Goal: Task Accomplishment & Management: Use online tool/utility

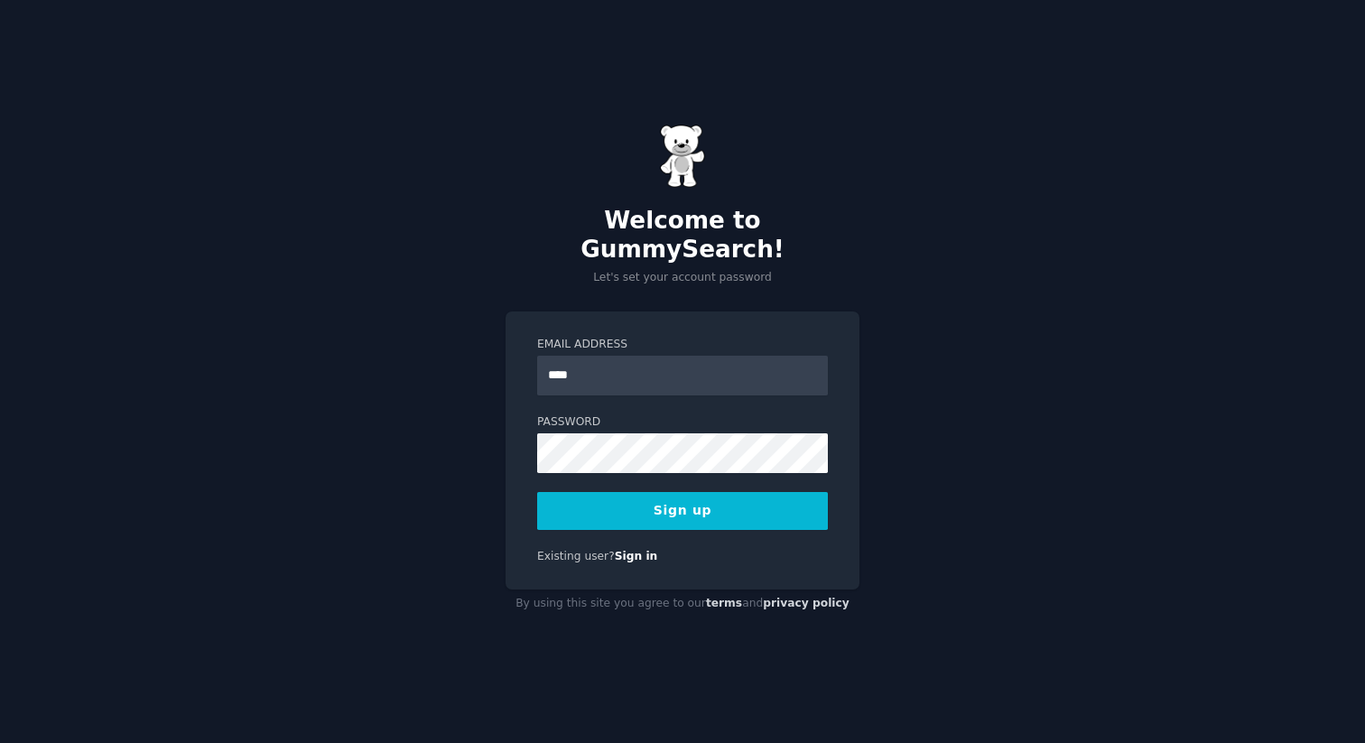
type input "**********"
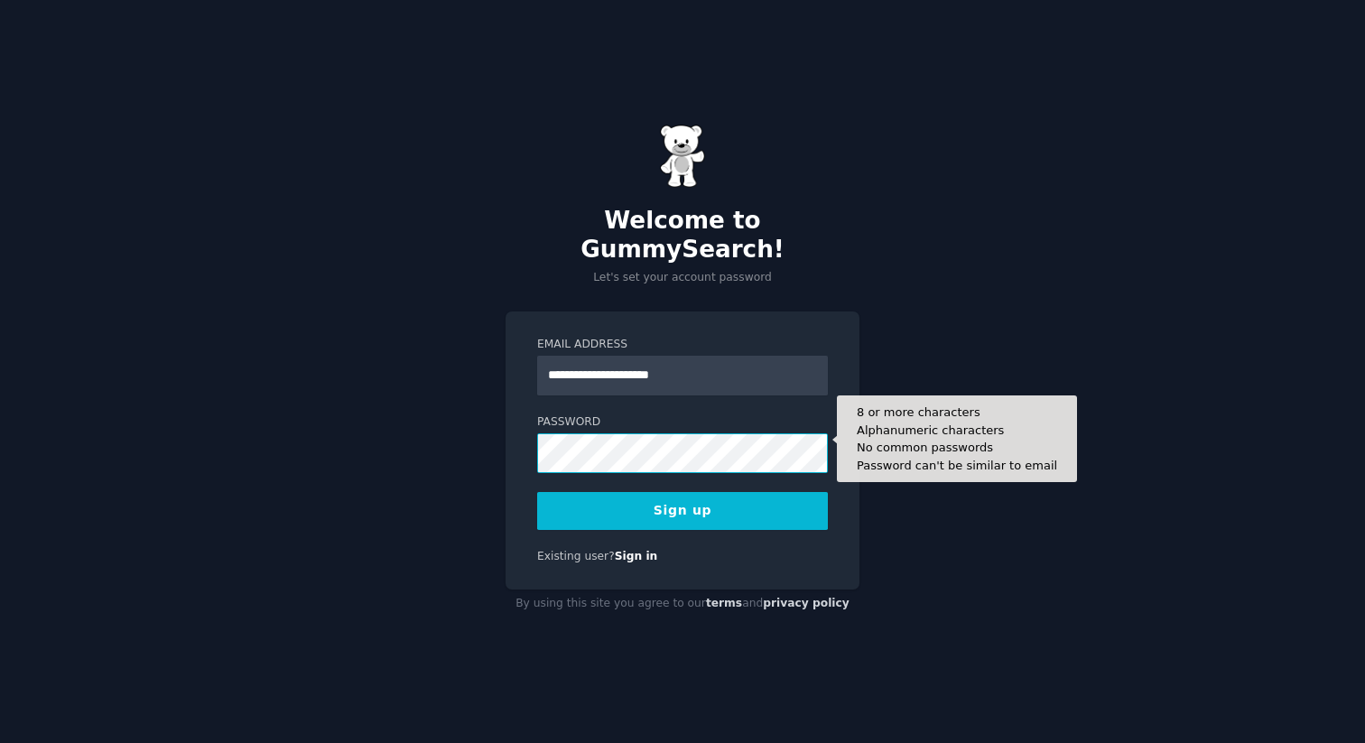
click at [537, 492] on button "Sign up" at bounding box center [682, 511] width 291 height 38
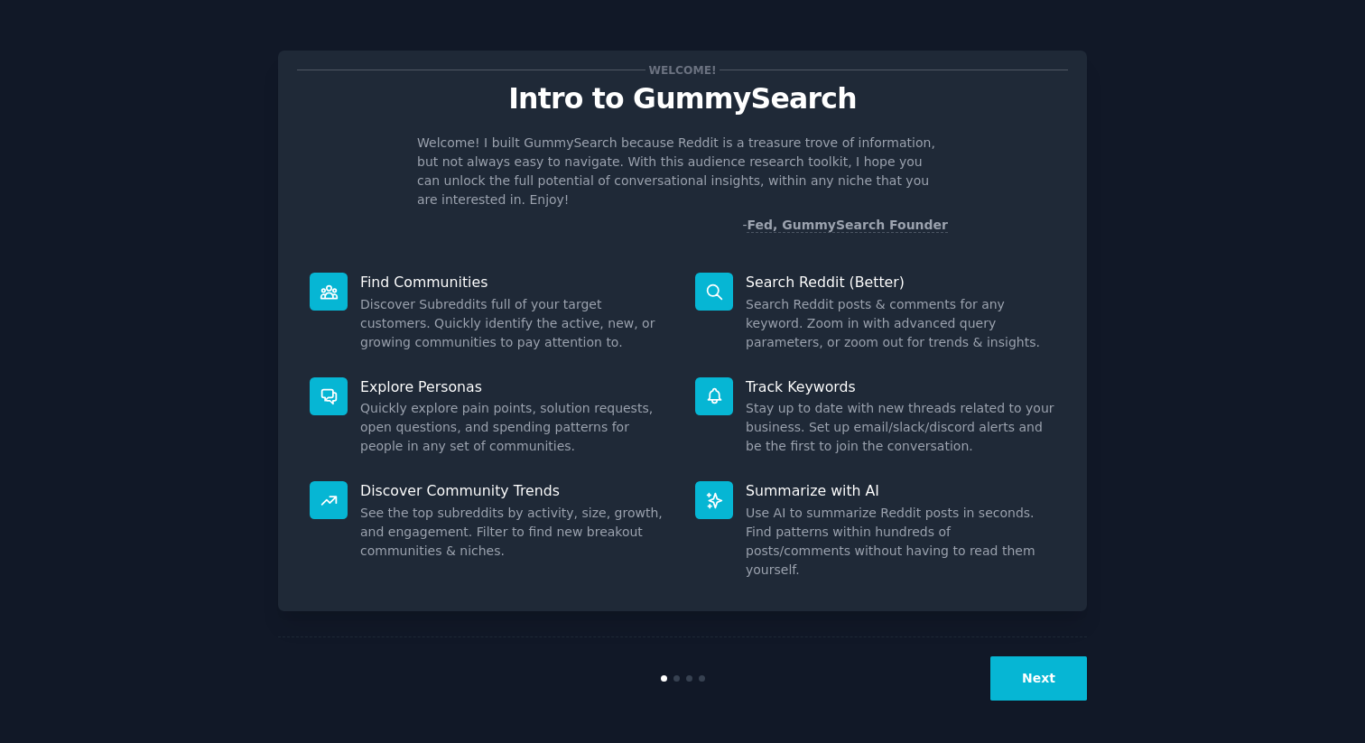
click at [1053, 653] on div "Next" at bounding box center [682, 677] width 809 height 83
click at [1054, 664] on button "Next" at bounding box center [1038, 678] width 97 height 44
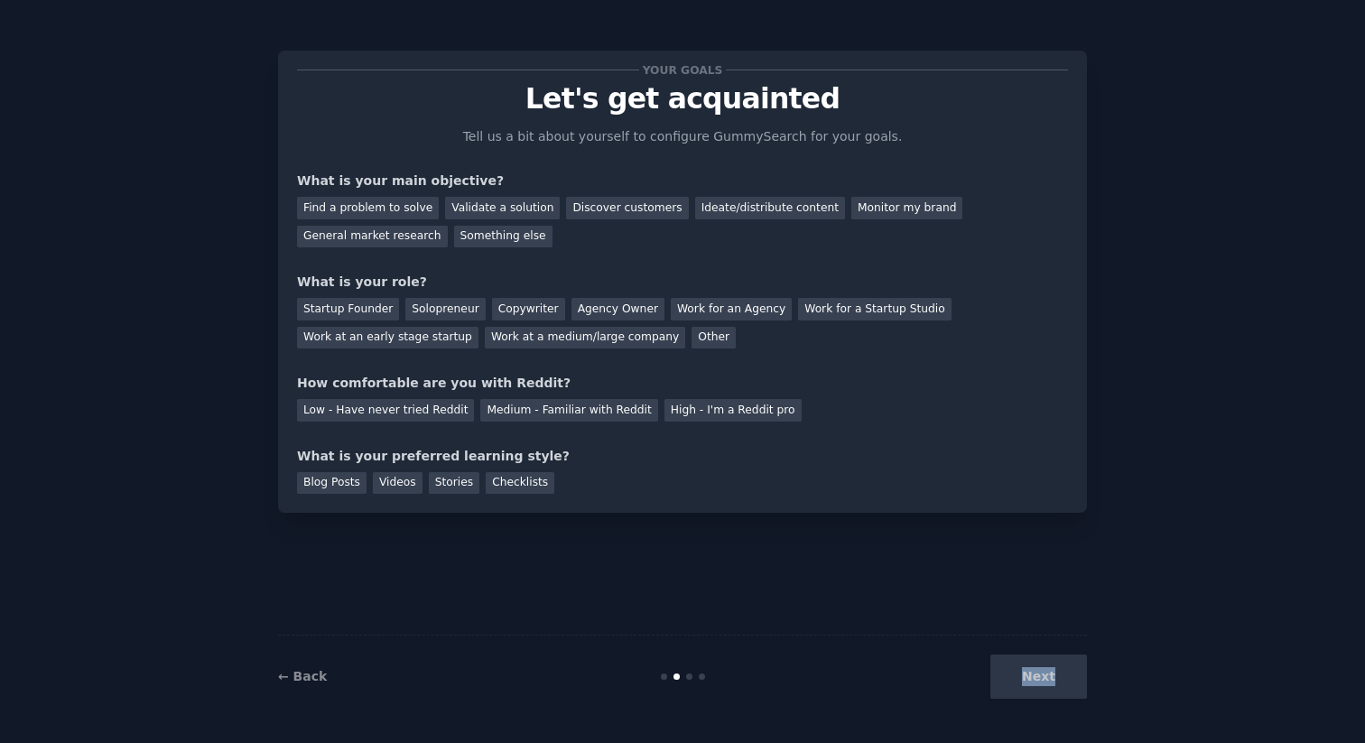
click at [1054, 664] on div "Next" at bounding box center [952, 676] width 270 height 44
click at [552, 409] on div "Medium - Familiar with Reddit" at bounding box center [568, 410] width 177 height 23
click at [559, 321] on div "Startup Founder Solopreneur Copywriter Agency Owner Work for an Agency Work for…" at bounding box center [682, 320] width 771 height 57
click at [574, 318] on div "Agency Owner" at bounding box center [617, 309] width 93 height 23
click at [1041, 669] on div "Next" at bounding box center [952, 676] width 270 height 44
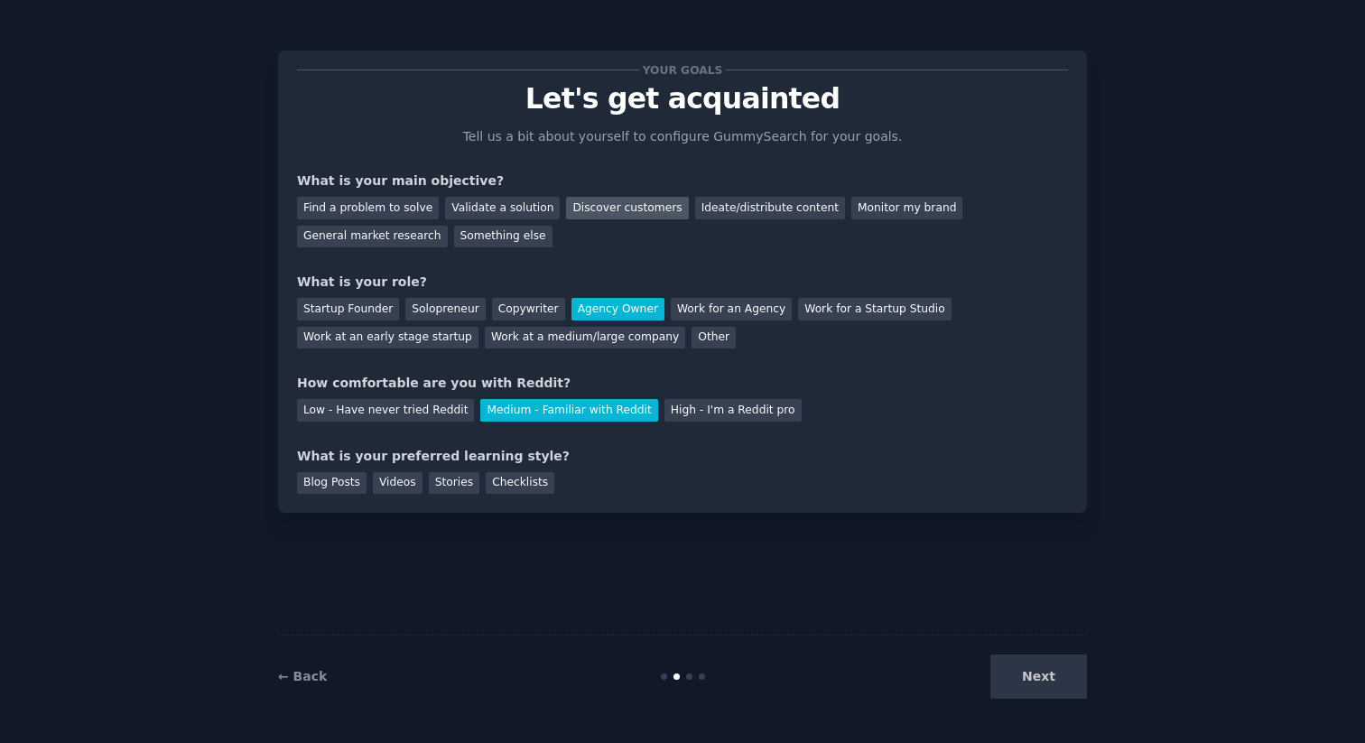
click at [609, 210] on div "Discover customers" at bounding box center [627, 208] width 122 height 23
click at [472, 486] on div "Stories" at bounding box center [454, 483] width 51 height 23
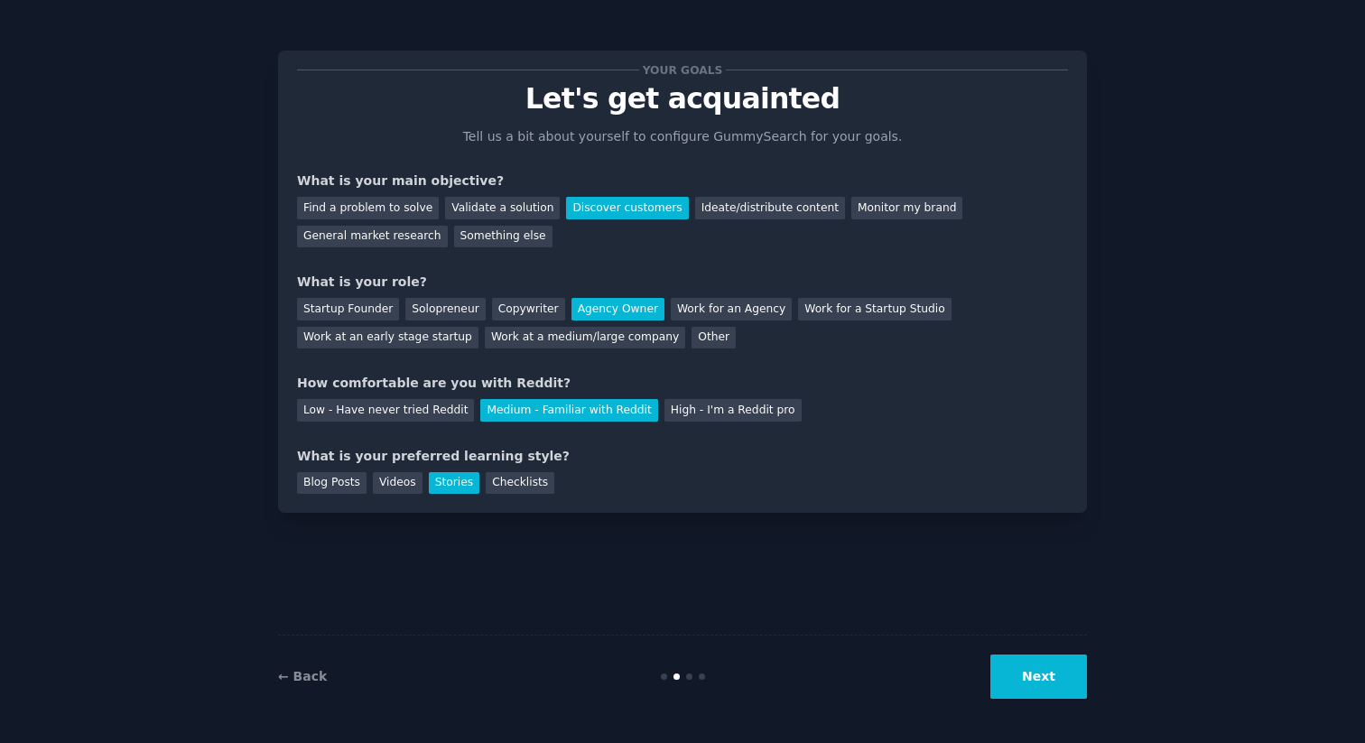
click at [1017, 673] on button "Next" at bounding box center [1038, 676] width 97 height 44
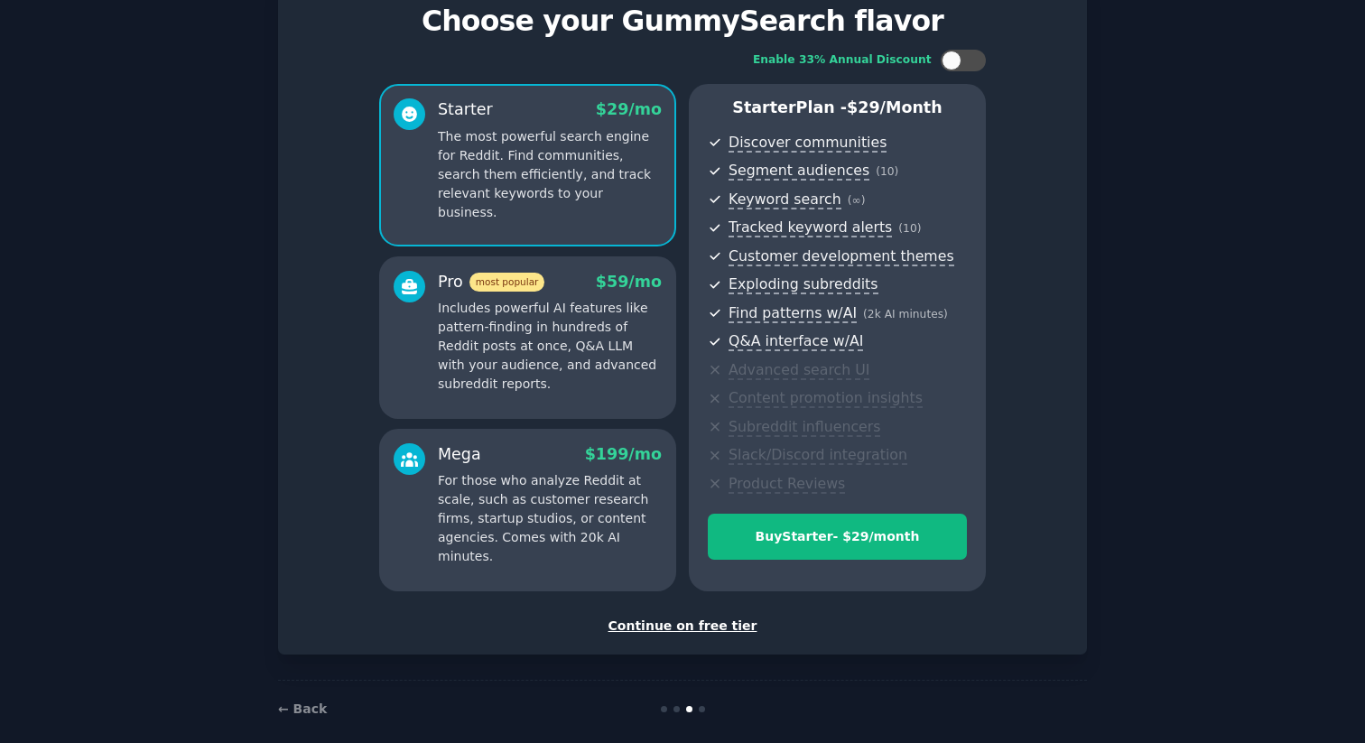
scroll to position [97, 0]
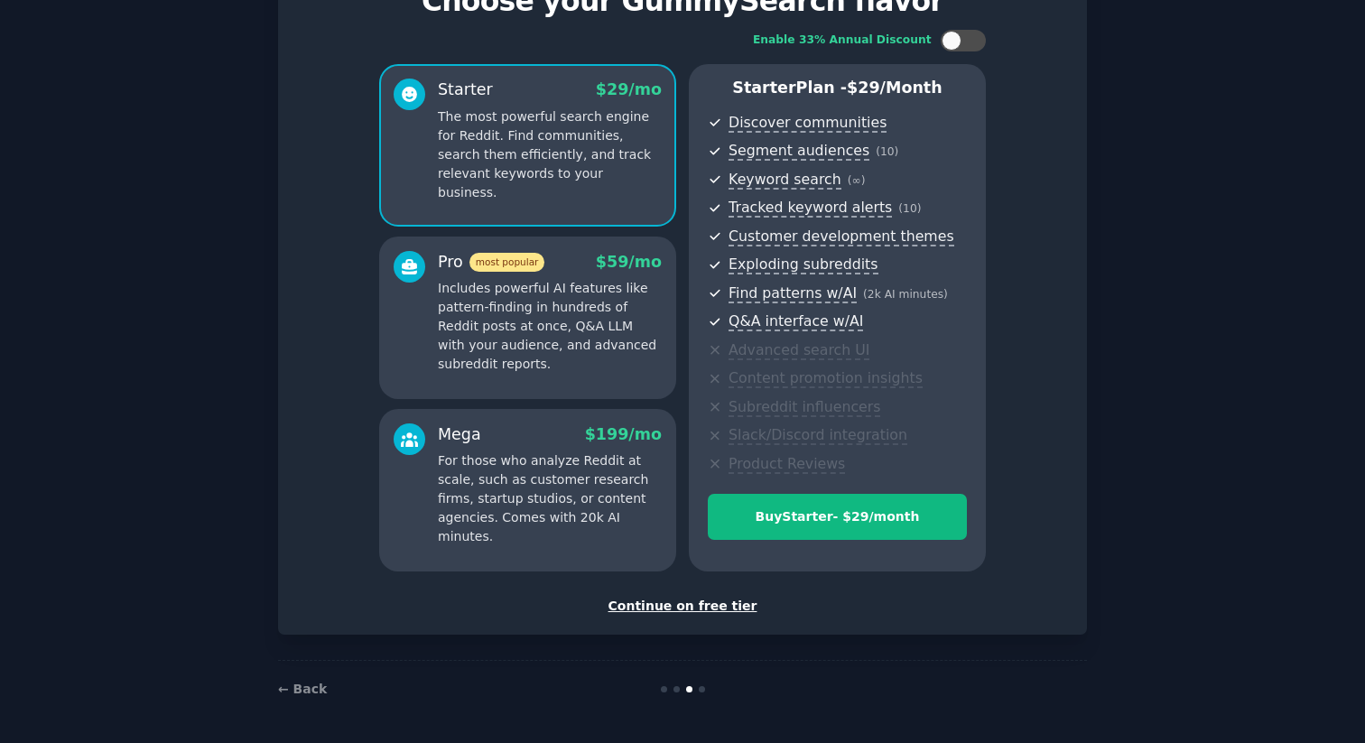
click at [692, 603] on div "Continue on free tier" at bounding box center [682, 606] width 771 height 19
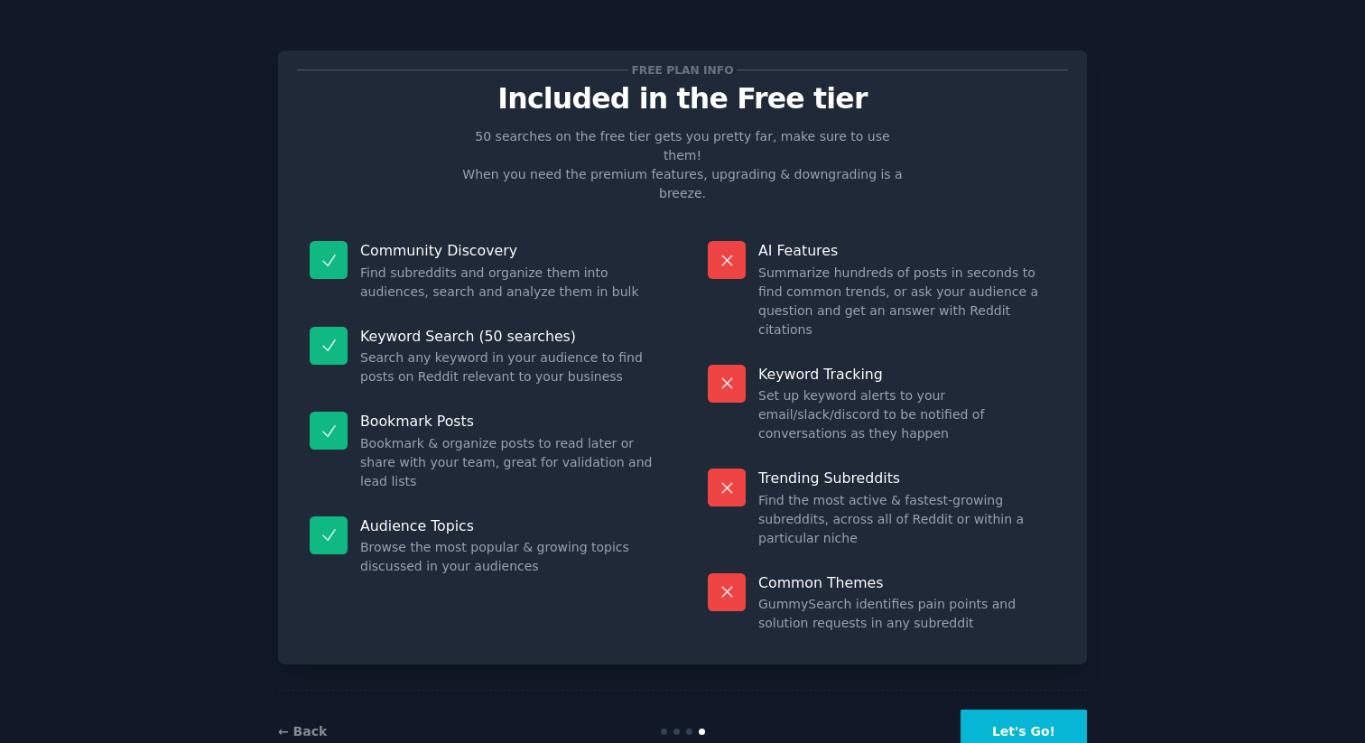
click at [1057, 710] on button "Let's Go!" at bounding box center [1024, 732] width 126 height 44
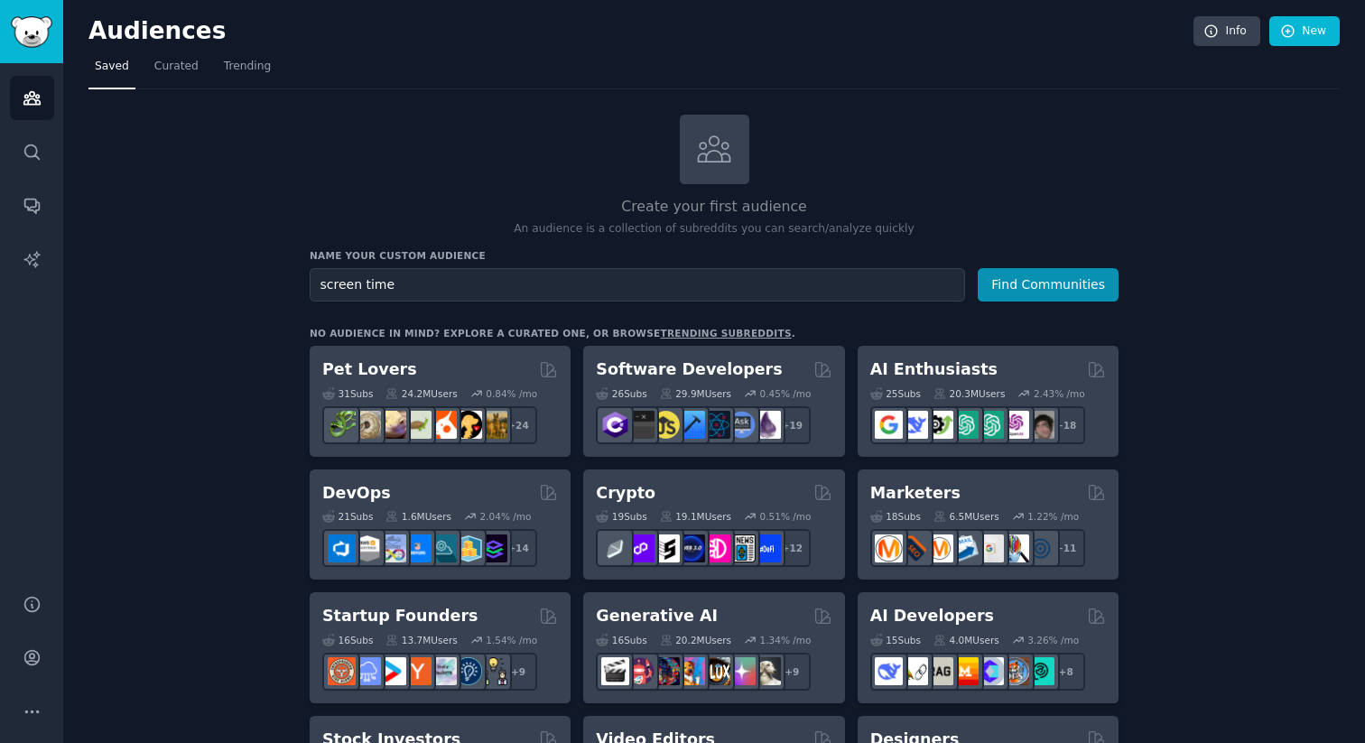
type input "screen time"
click at [978, 268] on button "Find Communities" at bounding box center [1048, 284] width 141 height 33
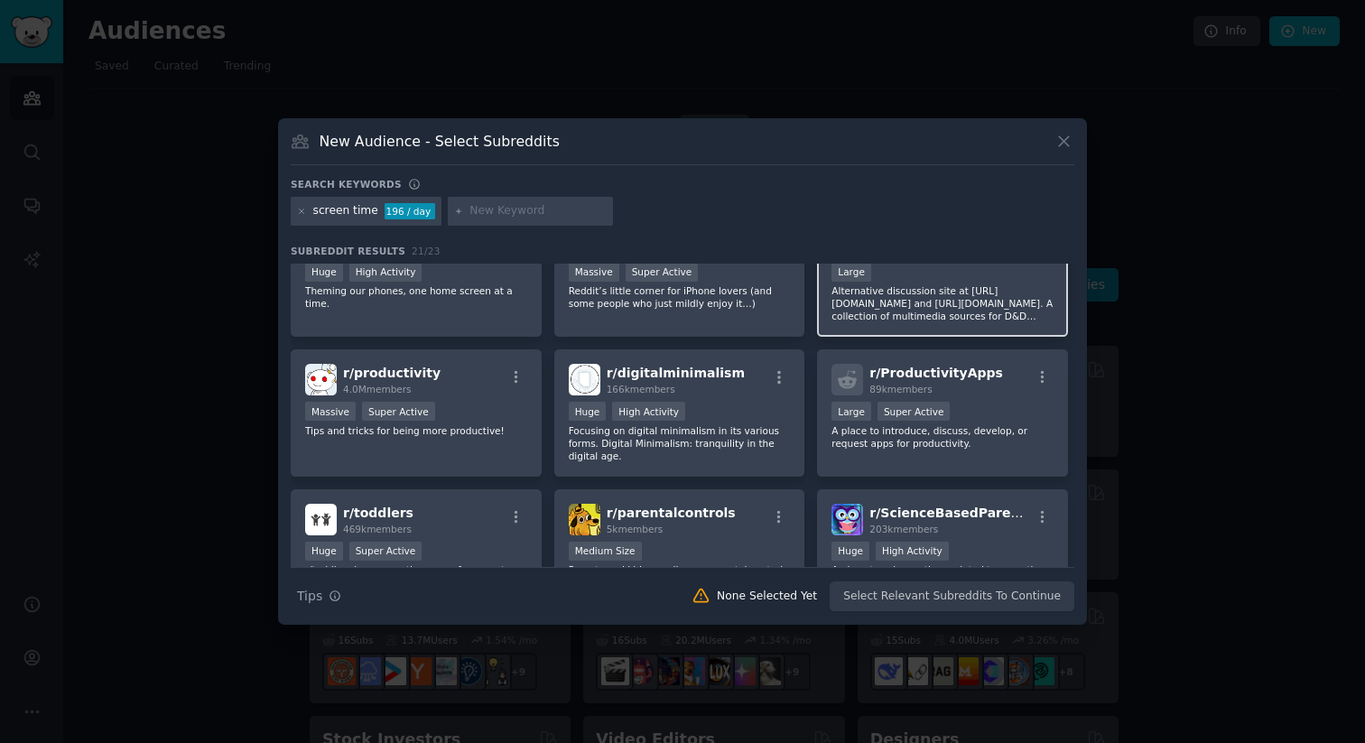
scroll to position [324, 0]
